Goal: Submit feedback/report problem

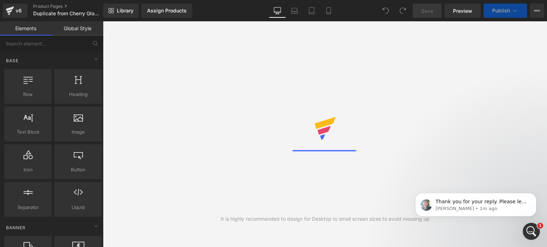
click at [260, 145] on div "It is highly recommended to design for Desktop to small screen sizes to avoid m…" at bounding box center [325, 134] width 444 height 226
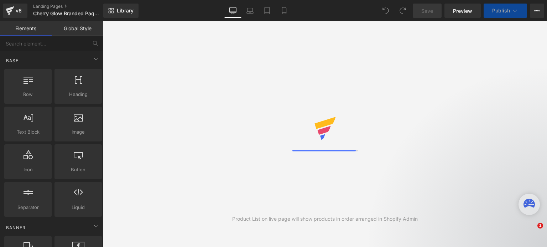
click at [246, 177] on div "Product List on live page will show products in order arranged in Shopify Admin" at bounding box center [325, 134] width 444 height 226
click at [362, 105] on div "Product List on live page will show products in order arranged in Shopify Admin" at bounding box center [325, 134] width 444 height 226
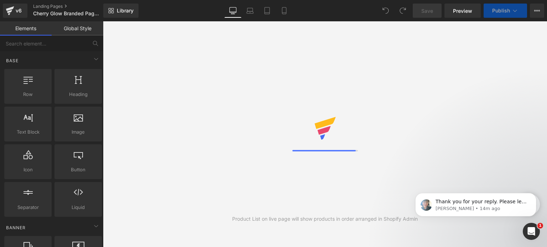
click at [362, 105] on div "Product List on live page will show products in order arranged in Shopify Admin" at bounding box center [325, 134] width 444 height 226
click at [471, 209] on p "Annie • 14m ago" at bounding box center [481, 209] width 92 height 6
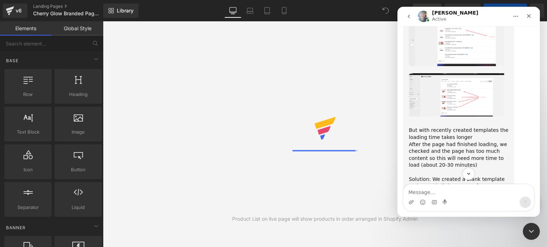
scroll to position [2364, 0]
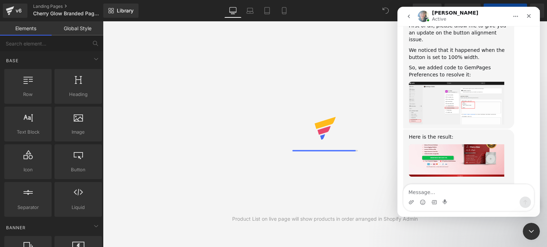
click at [362, 167] on div at bounding box center [273, 113] width 547 height 226
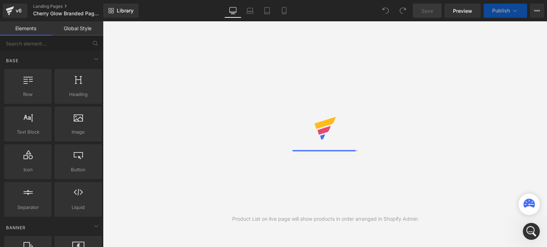
scroll to position [0, 0]
click at [362, 167] on div "Product List on live page will show products in order arranged in Shopify Admin" at bounding box center [325, 134] width 444 height 226
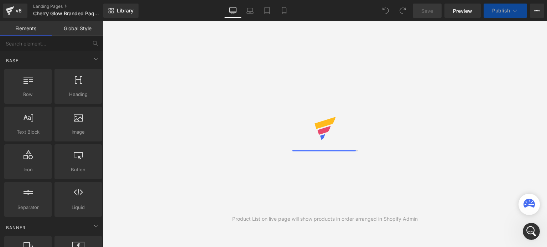
click at [362, 167] on div "Product List on live page will show products in order arranged in Shopify Admin" at bounding box center [325, 134] width 444 height 226
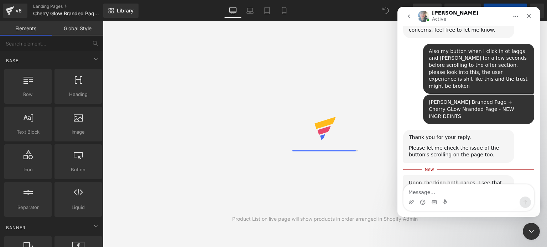
scroll to position [2568, 0]
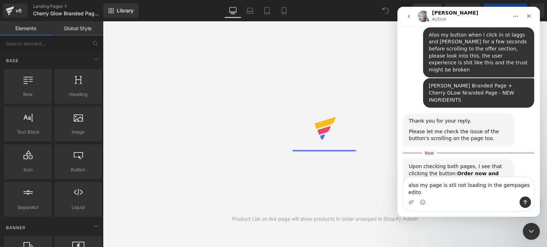
type textarea "also my page is stil not loading in the gempages editor"
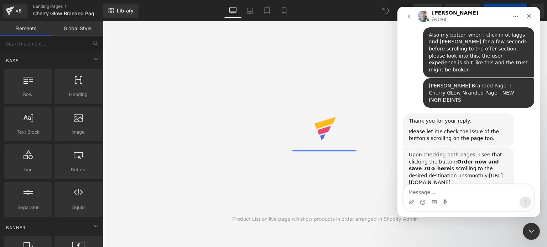
scroll to position [2584, 0]
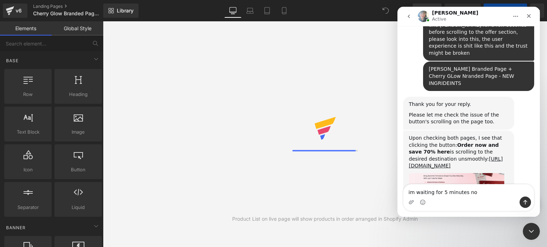
type textarea "im waiting for 5 minutes now"
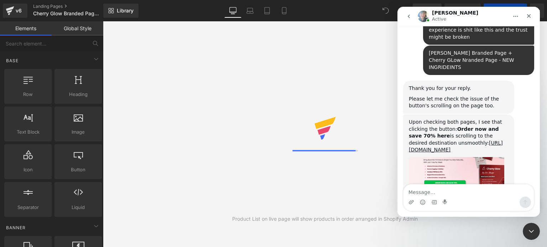
click at [377, 145] on div at bounding box center [273, 113] width 547 height 226
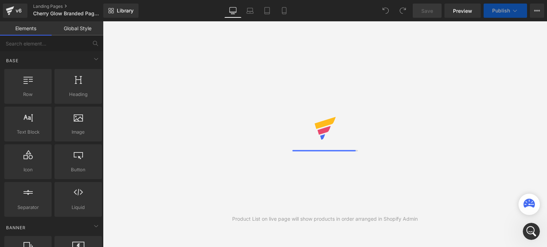
click at [377, 145] on div "Product List on live page will show products in order arranged in Shopify Admin" at bounding box center [325, 134] width 444 height 226
click at [524, 238] on div "Open Intercom Messenger" at bounding box center [529, 230] width 17 height 17
click at [526, 238] on div at bounding box center [531, 231] width 19 height 19
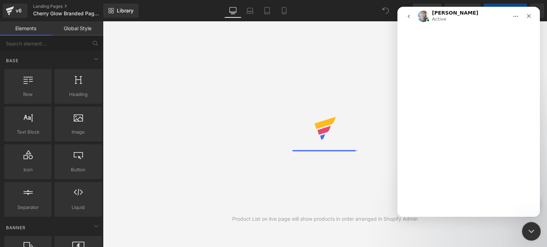
click at [524, 238] on div "Close Intercom Messenger" at bounding box center [529, 230] width 17 height 17
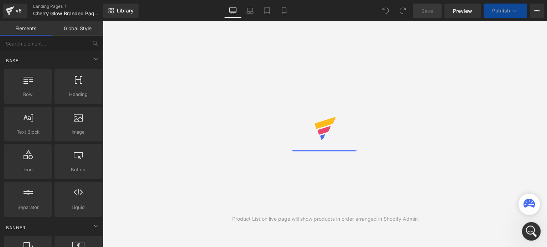
click at [524, 238] on div "Open Intercom Messenger" at bounding box center [529, 230] width 17 height 17
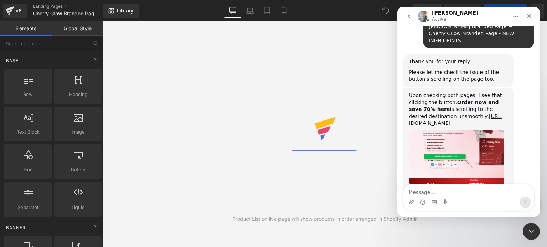
scroll to position [2677, 0]
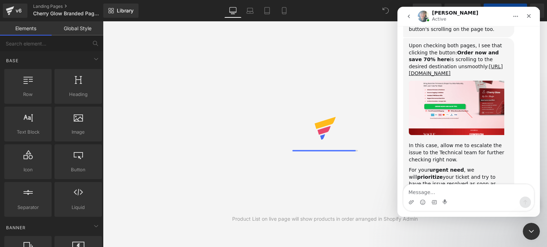
click at [333, 87] on div at bounding box center [273, 113] width 547 height 226
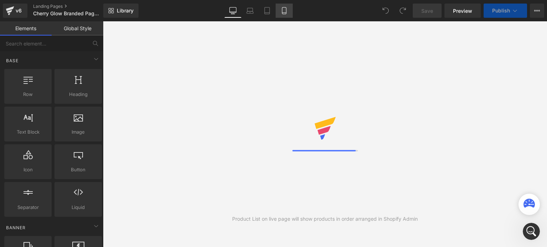
drag, startPoint x: 298, startPoint y: 10, endPoint x: 292, endPoint y: 8, distance: 6.6
click at [292, 8] on div "Library Desktop Desktop Laptop Tablet Mobile Save Preview Publish Scheduled Vie…" at bounding box center [324, 11] width 443 height 14
click at [292, 8] on link "Mobile" at bounding box center [283, 11] width 17 height 14
